Goal: Task Accomplishment & Management: Use online tool/utility

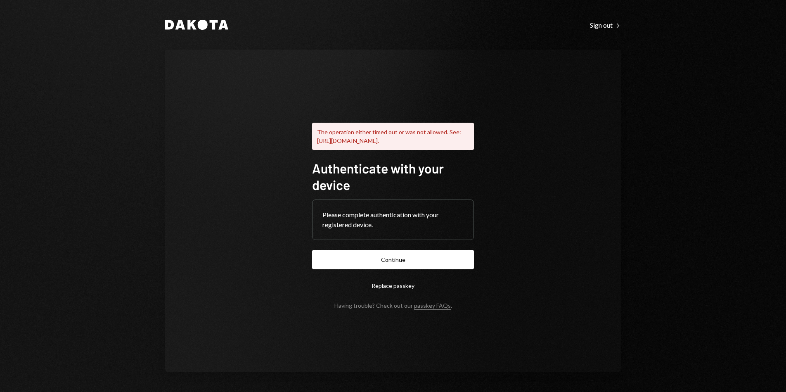
click at [783, 14] on div "Dakota Sign out Right Caret The operation either timed out or was not allowed. …" at bounding box center [393, 196] width 786 height 392
click at [401, 268] on button "Continue" at bounding box center [393, 259] width 162 height 19
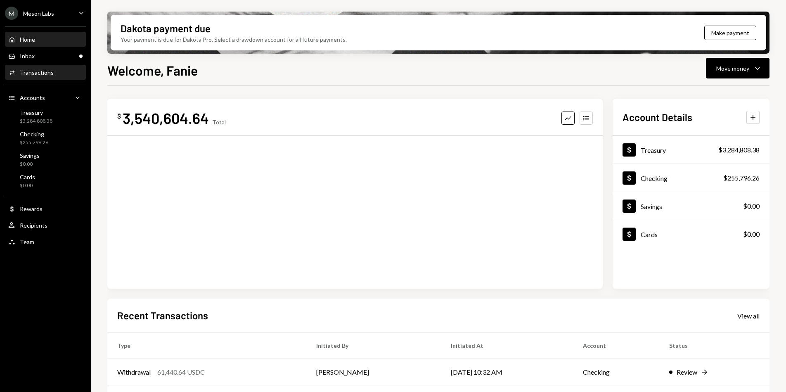
click at [31, 68] on div "Activities Transactions" at bounding box center [45, 73] width 74 height 14
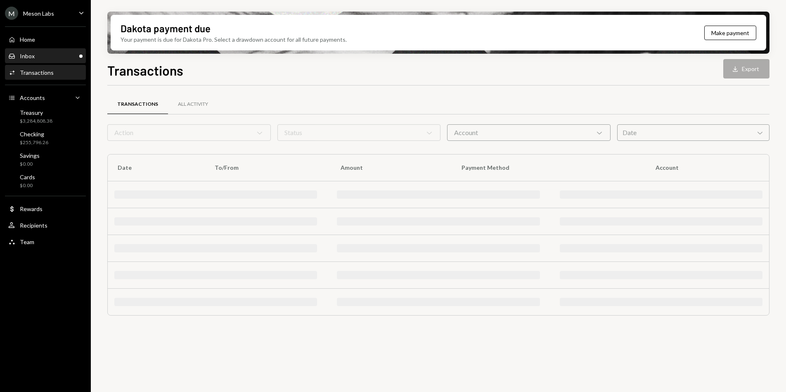
click at [33, 59] on div "Inbox" at bounding box center [27, 55] width 15 height 7
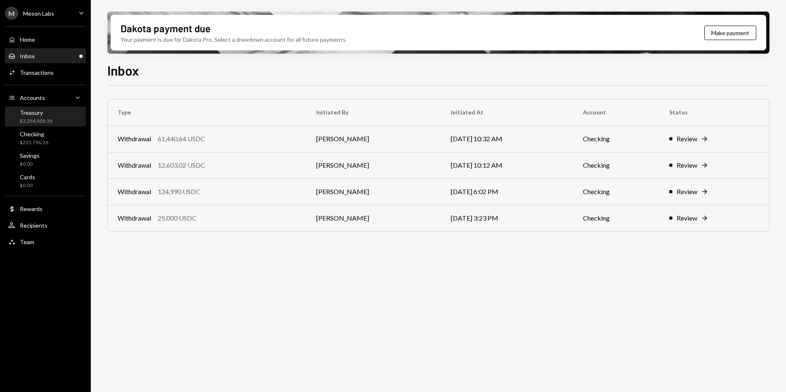
click at [30, 118] on div "$3,284,808.38" at bounding box center [36, 121] width 33 height 7
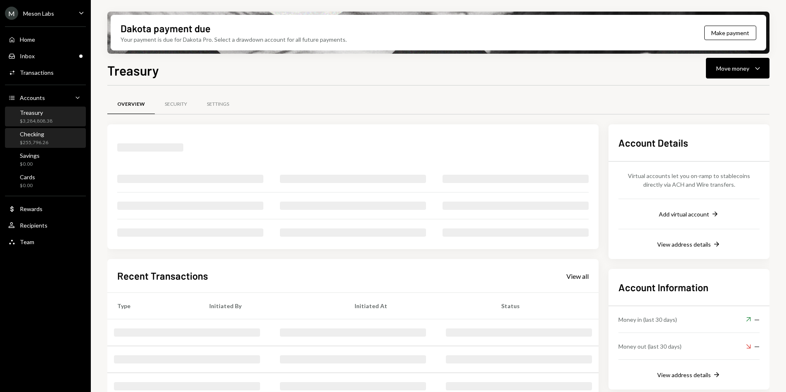
click at [42, 137] on div "Checking $255,796.26" at bounding box center [34, 138] width 28 height 16
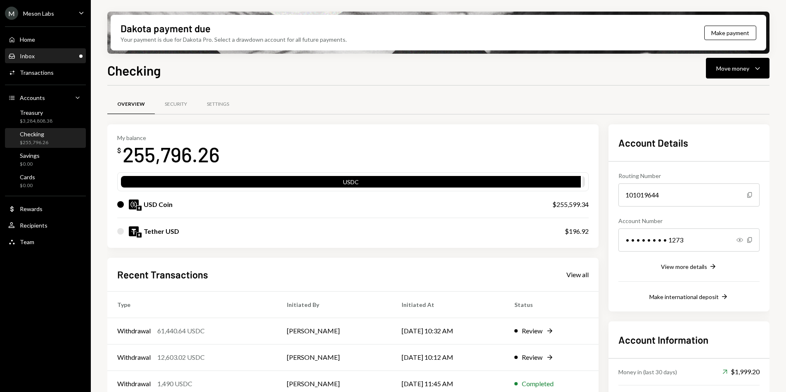
click at [49, 59] on div "Inbox Inbox" at bounding box center [45, 55] width 74 height 7
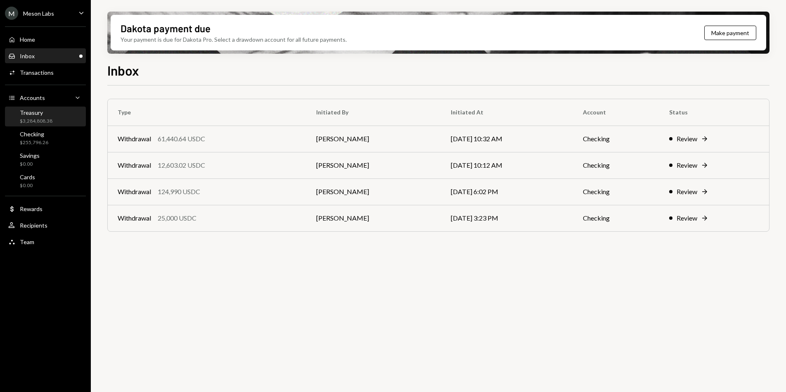
click at [50, 123] on div "$3,284,808.38" at bounding box center [36, 121] width 33 height 7
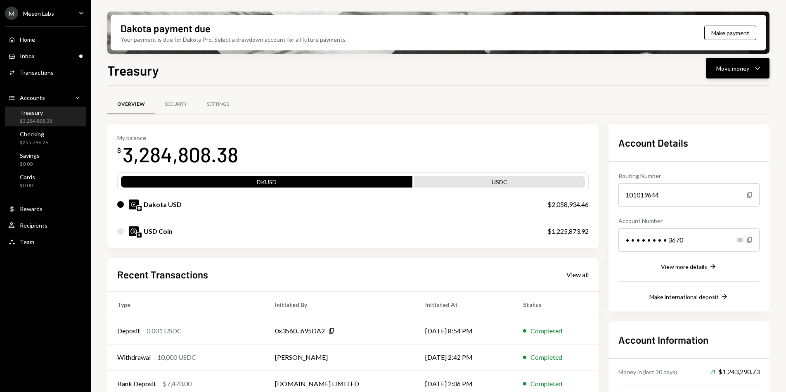
click at [752, 74] on button "Move money Caret Down" at bounding box center [738, 68] width 64 height 21
click at [715, 95] on div "Send" at bounding box center [731, 93] width 60 height 9
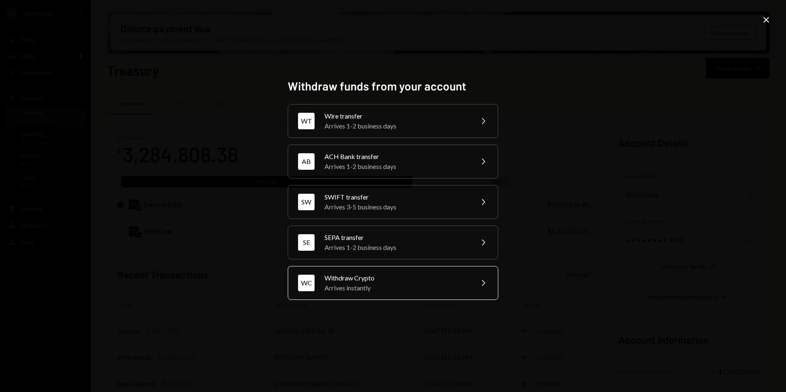
click at [389, 276] on div "Withdraw Crypto" at bounding box center [397, 278] width 144 height 10
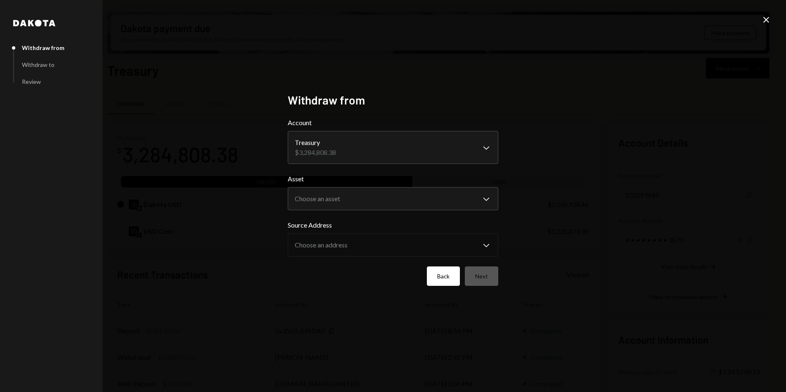
click at [431, 271] on button "Back" at bounding box center [443, 275] width 33 height 19
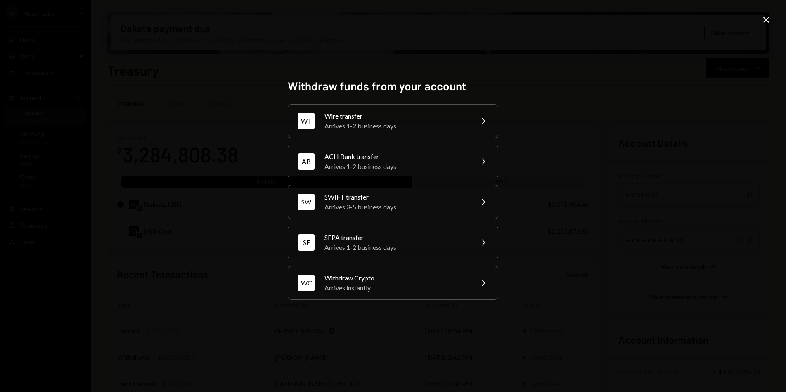
click at [765, 25] on div "Close" at bounding box center [766, 20] width 10 height 11
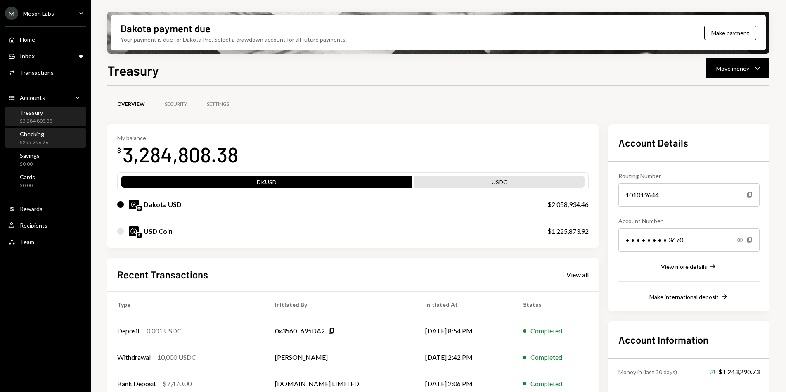
click at [41, 140] on div "$255,796.26" at bounding box center [34, 142] width 28 height 7
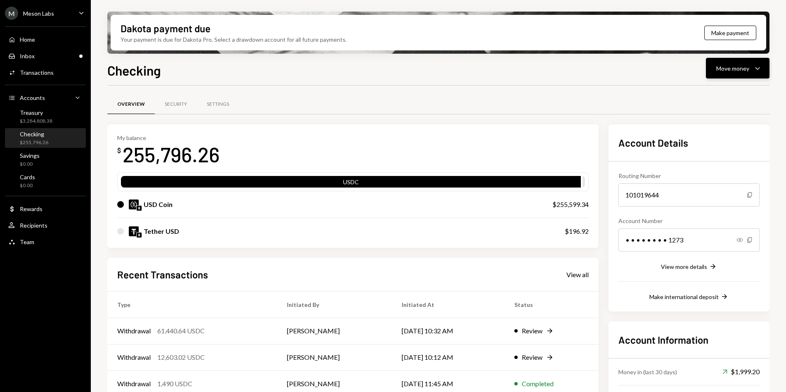
click at [741, 65] on div "Move money" at bounding box center [732, 68] width 33 height 9
click at [727, 92] on div "Send" at bounding box center [731, 93] width 60 height 9
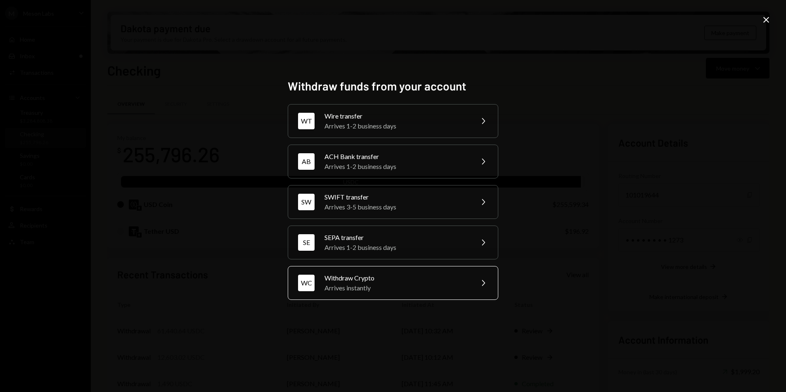
click at [440, 268] on div "WC Withdraw Crypto Arrives instantly Chevron Right" at bounding box center [393, 283] width 211 height 34
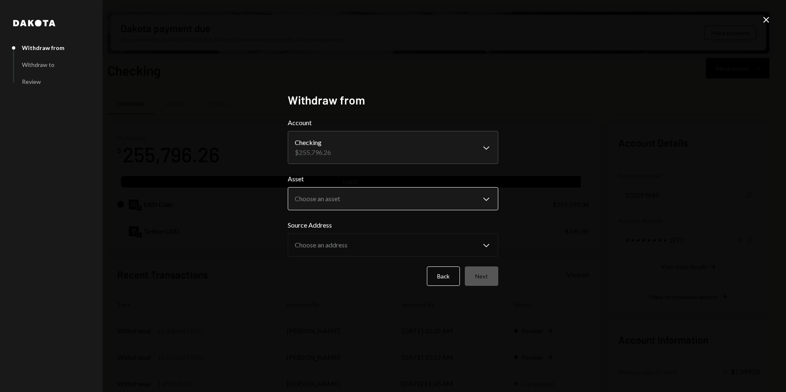
click at [370, 207] on body "M Meson Labs Caret Down Home Home Inbox Inbox Activities Transactions Accounts …" at bounding box center [393, 196] width 786 height 392
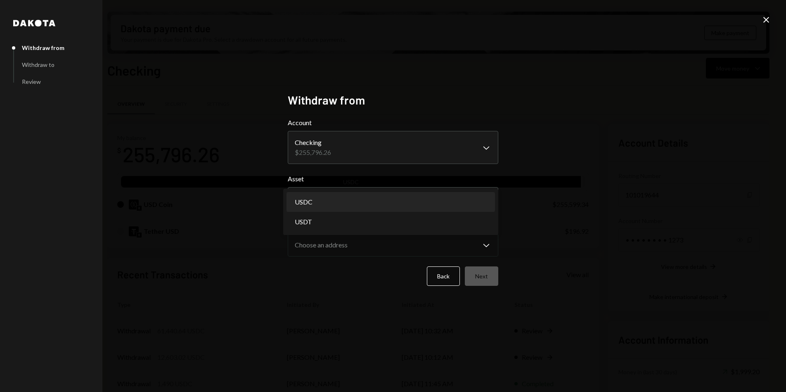
select select "****"
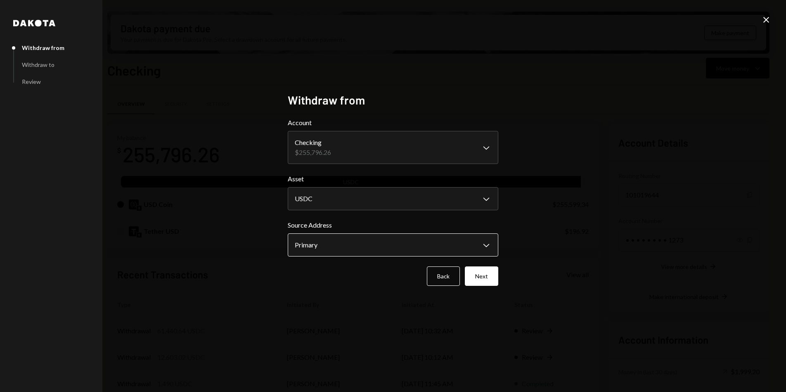
click at [342, 240] on body "M Meson Labs Caret Down Home Home Inbox Inbox Activities Transactions Accounts …" at bounding box center [393, 196] width 786 height 392
click at [526, 238] on div "**********" at bounding box center [393, 196] width 786 height 392
click at [497, 273] on button "Next" at bounding box center [481, 275] width 33 height 19
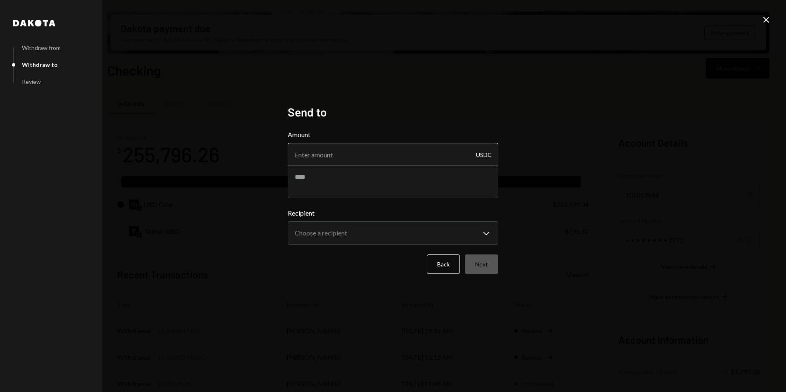
click at [395, 164] on input "Amount" at bounding box center [393, 154] width 211 height 23
paste input "12757.48771"
drag, startPoint x: 338, startPoint y: 155, endPoint x: 323, endPoint y: 154, distance: 14.9
click at [323, 154] on input "12757.48771" at bounding box center [393, 154] width 211 height 23
type input "12757.49"
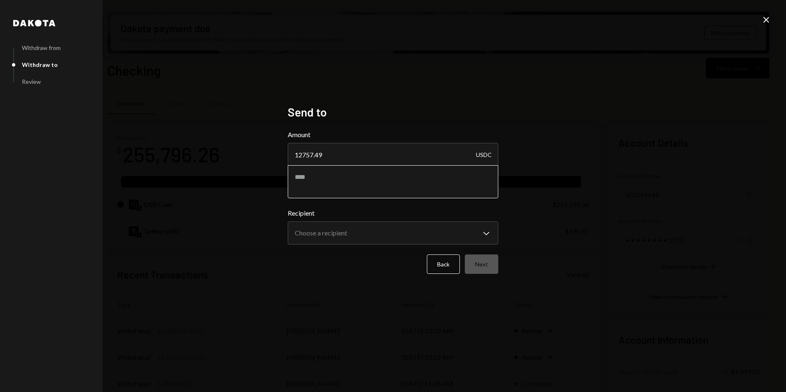
click at [317, 173] on textarea at bounding box center [393, 181] width 211 height 33
type textarea "**********"
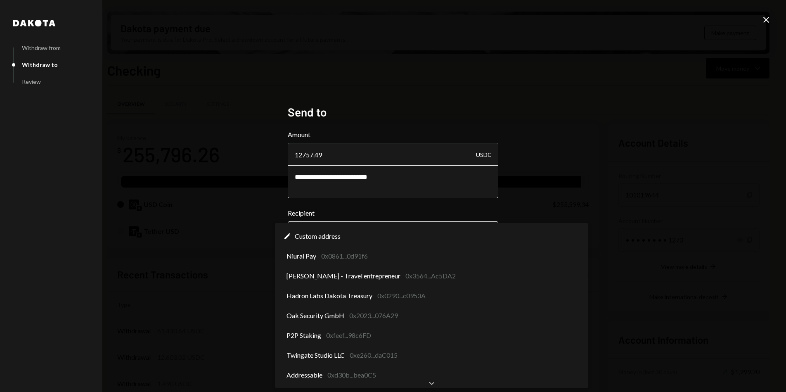
click at [314, 223] on body "M Meson Labs Caret Down Home Home Inbox Inbox Activities Transactions Accounts …" at bounding box center [393, 196] width 786 height 392
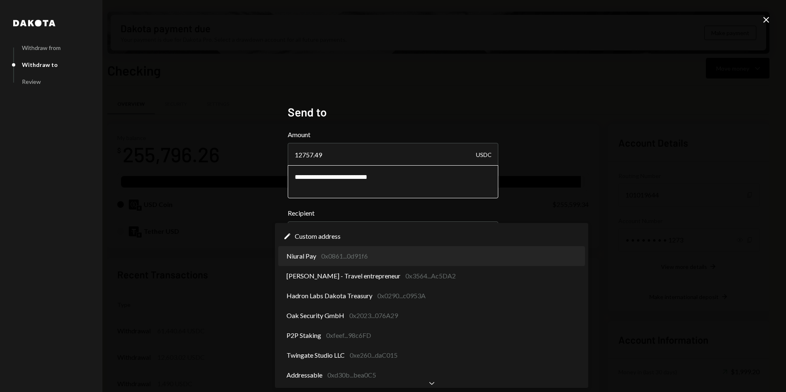
select select "**********"
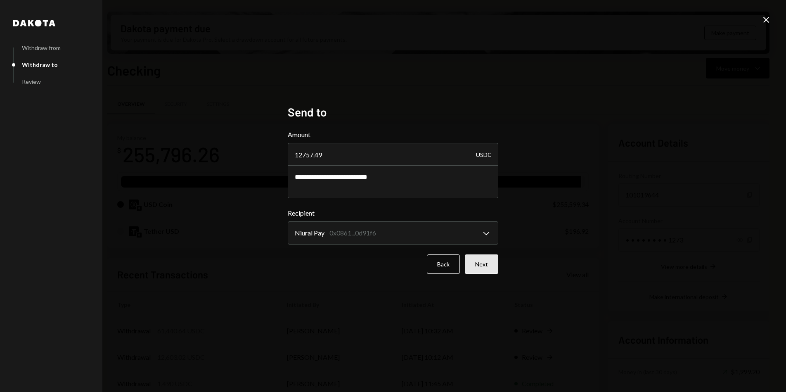
click at [486, 265] on button "Next" at bounding box center [481, 263] width 33 height 19
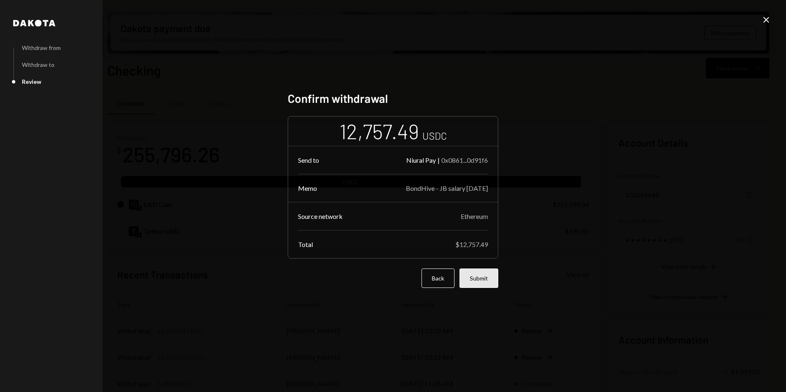
click at [484, 275] on button "Submit" at bounding box center [479, 277] width 39 height 19
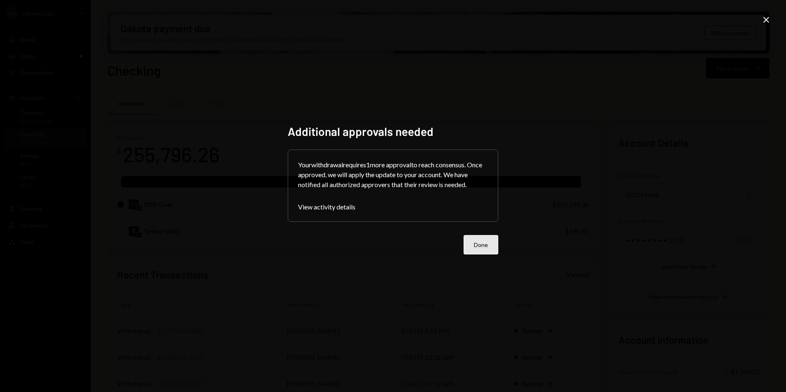
click at [479, 242] on button "Done" at bounding box center [481, 244] width 35 height 19
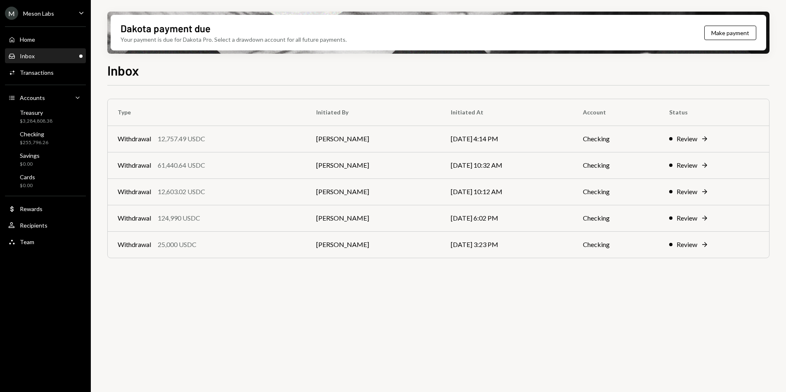
click at [50, 15] on div "Meson Labs" at bounding box center [38, 13] width 31 height 7
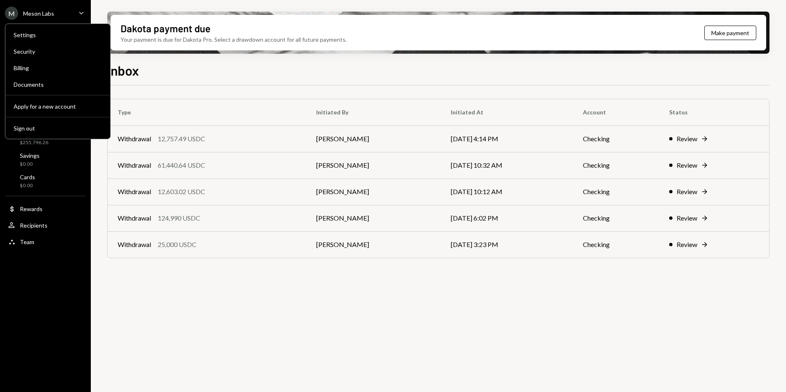
click at [190, 99] on th "Type" at bounding box center [207, 112] width 199 height 26
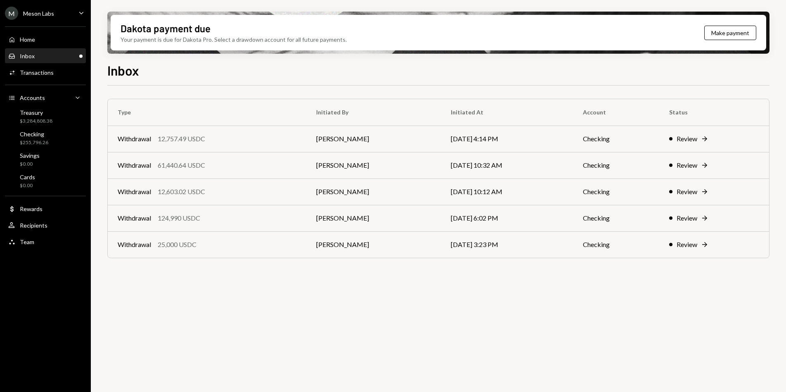
click at [52, 14] on div "Meson Labs" at bounding box center [38, 13] width 31 height 7
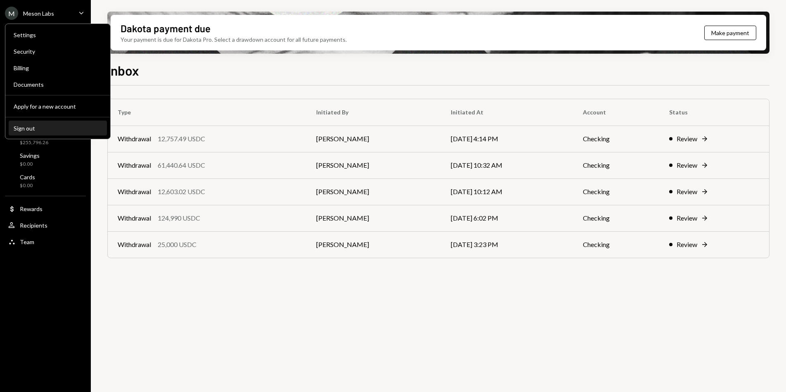
click at [34, 122] on button "Sign out" at bounding box center [58, 128] width 98 height 15
